Goal: Information Seeking & Learning: Learn about a topic

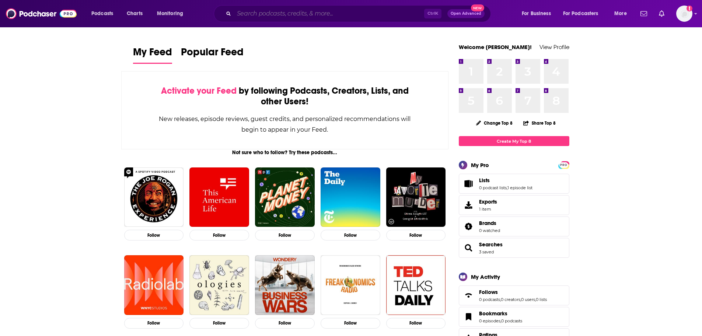
click at [283, 11] on input "Search podcasts, credits, & more..." at bounding box center [329, 14] width 190 height 12
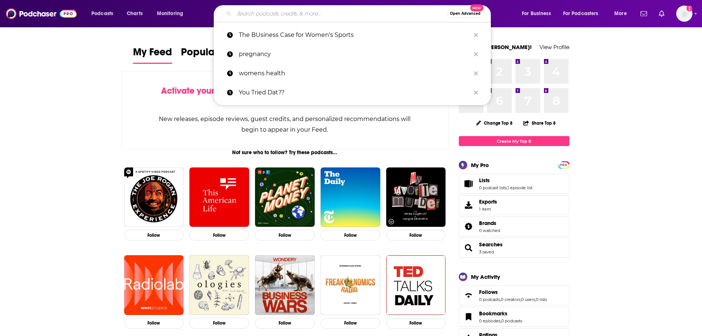
paste input "Culture Leaders"
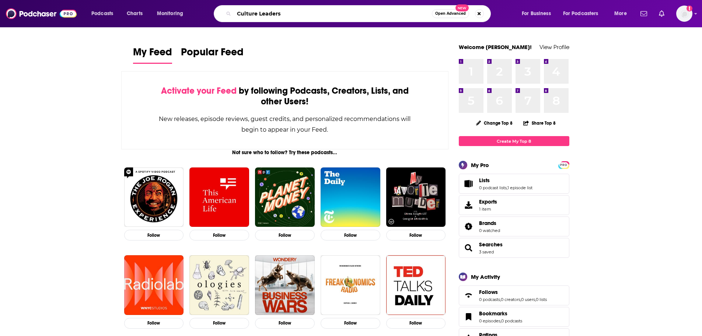
type input "Culture Leaders"
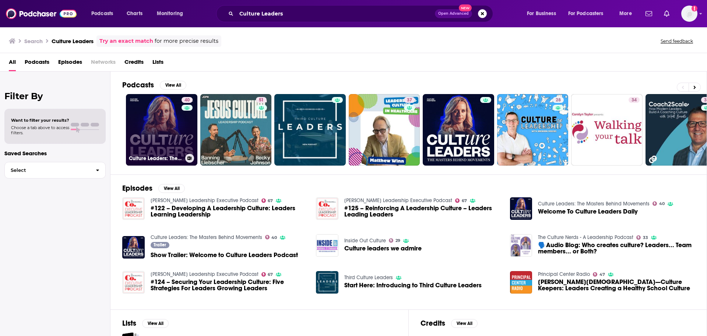
click at [162, 143] on link "40 Culture Leaders: The Masters Behind Movements" at bounding box center [161, 129] width 71 height 71
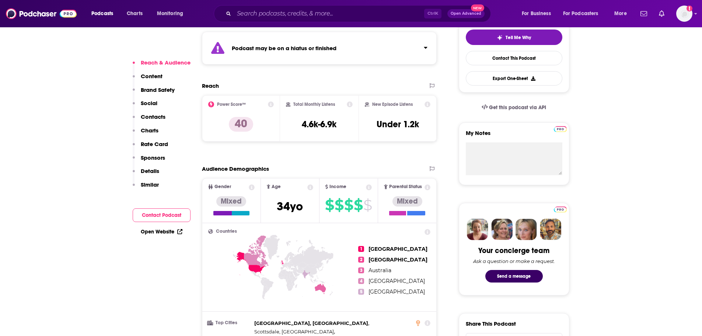
scroll to position [177, 0]
